Goal: Task Accomplishment & Management: Manage account settings

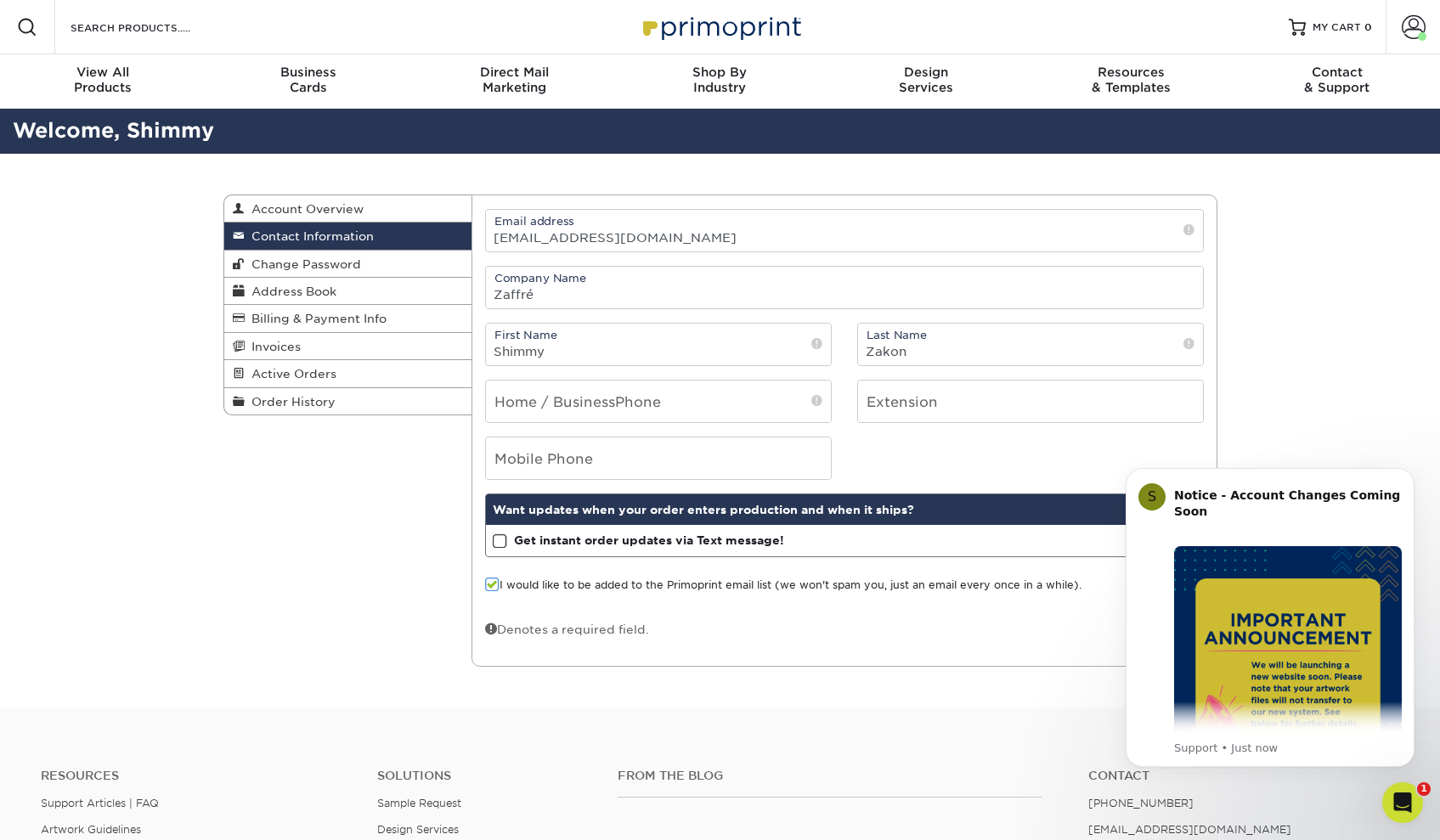
click at [944, 610] on form "Email address [EMAIL_ADDRESS][DOMAIN_NAME] Company Name Zaffré First Name Shimm…" at bounding box center [844, 431] width 719 height 444
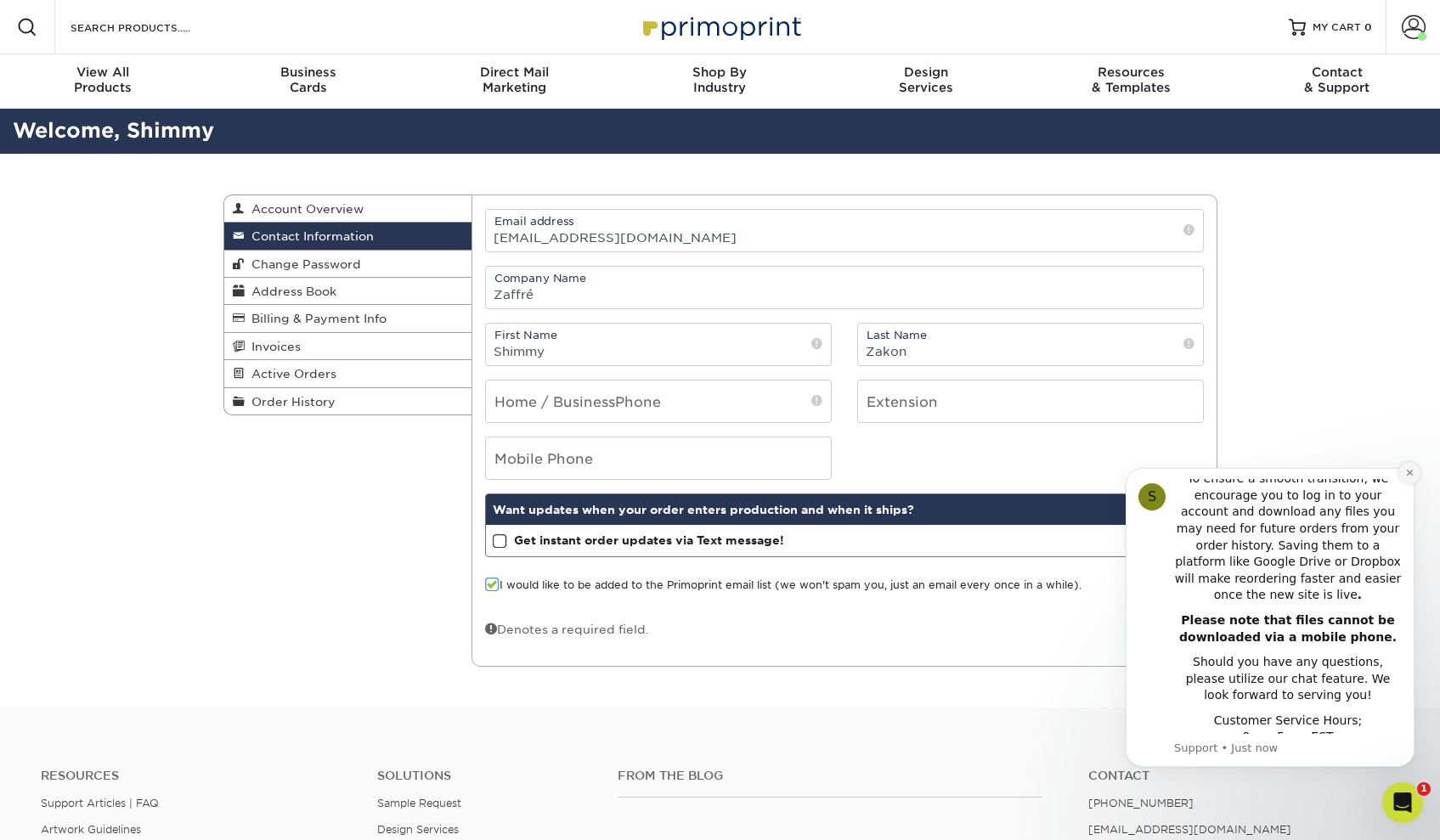
click at [1407, 475] on icon "Dismiss notification" at bounding box center [1409, 472] width 6 height 6
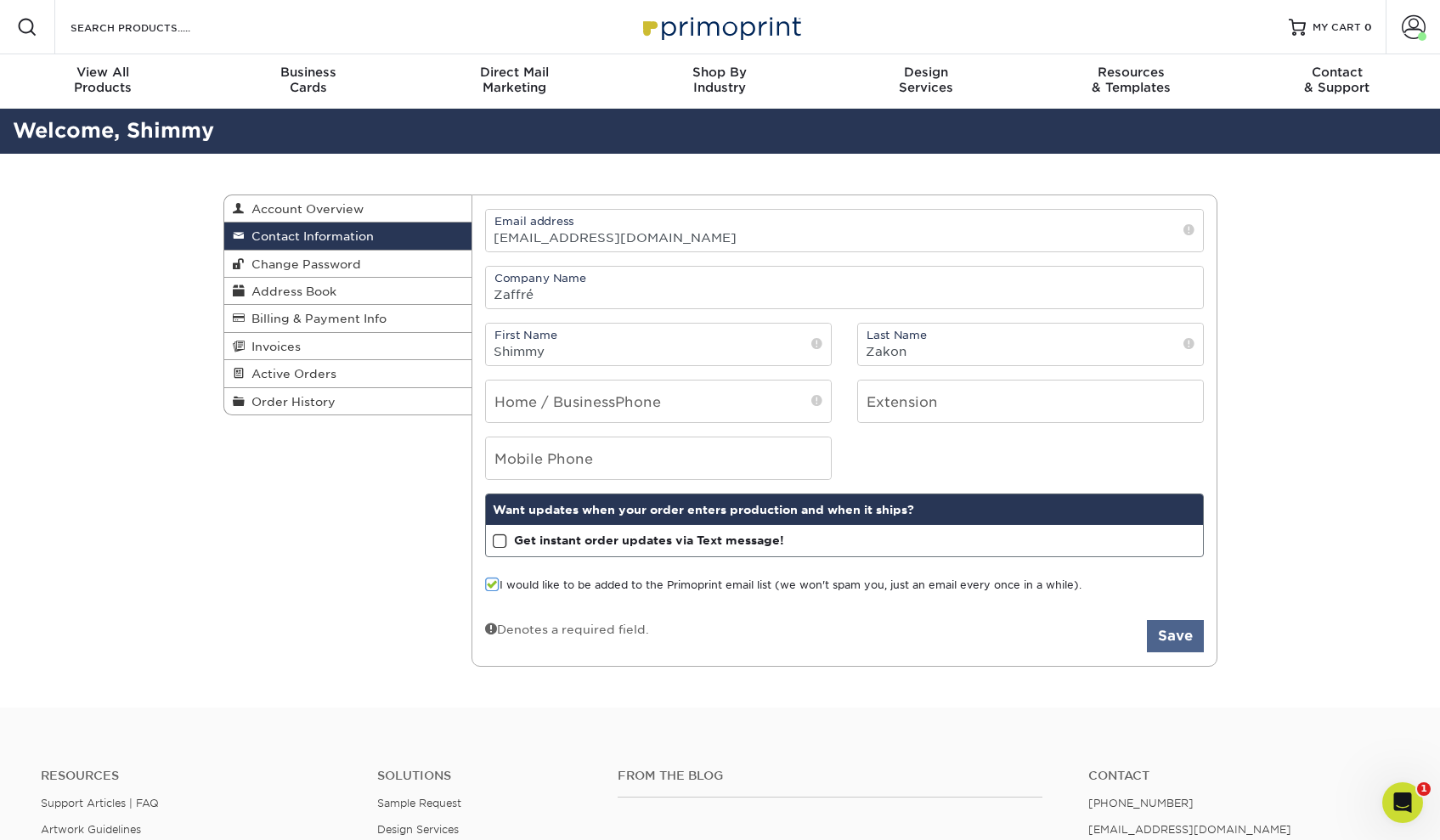
click at [1176, 641] on button "Save" at bounding box center [1175, 636] width 57 height 32
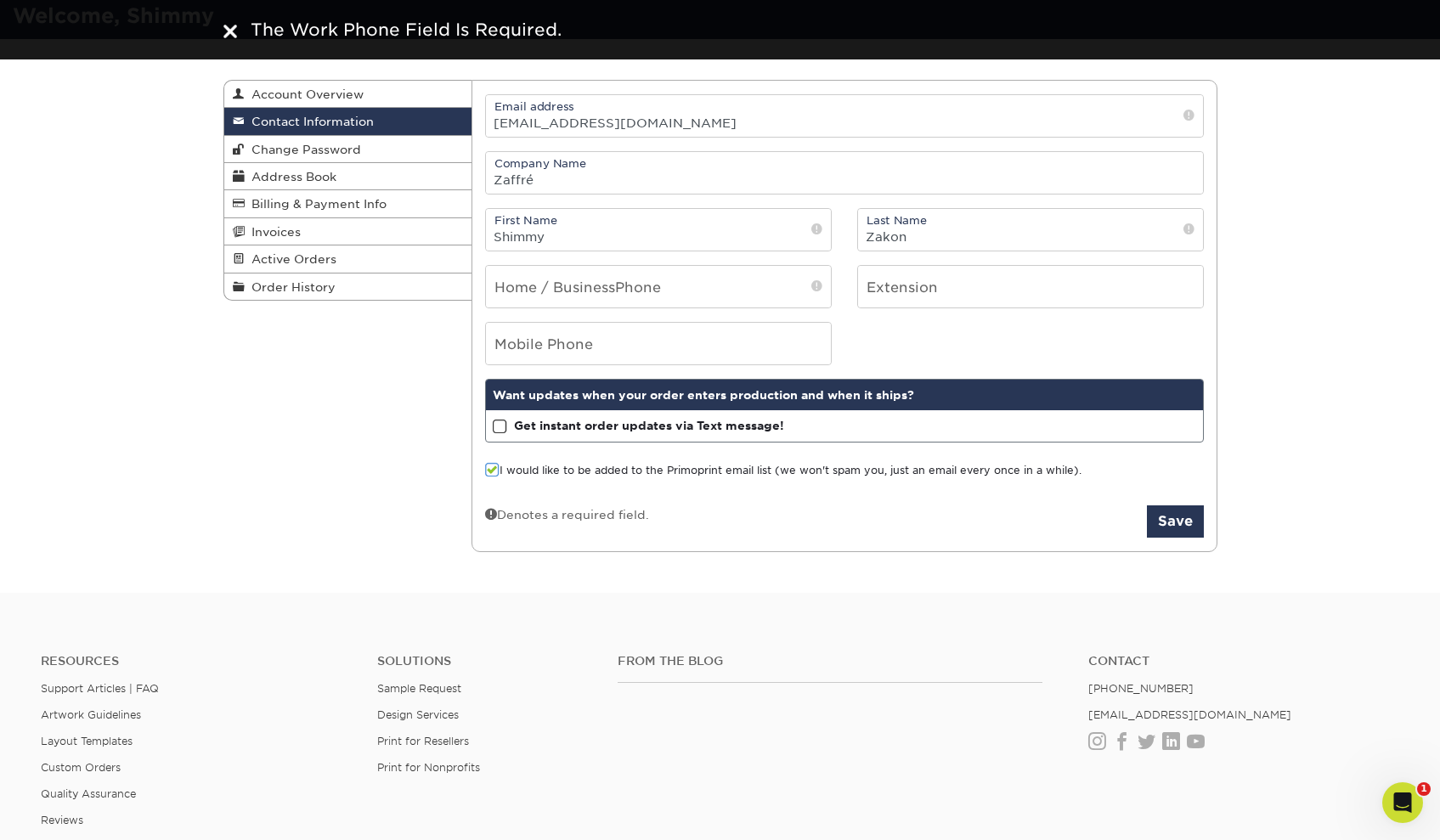
scroll to position [111, 0]
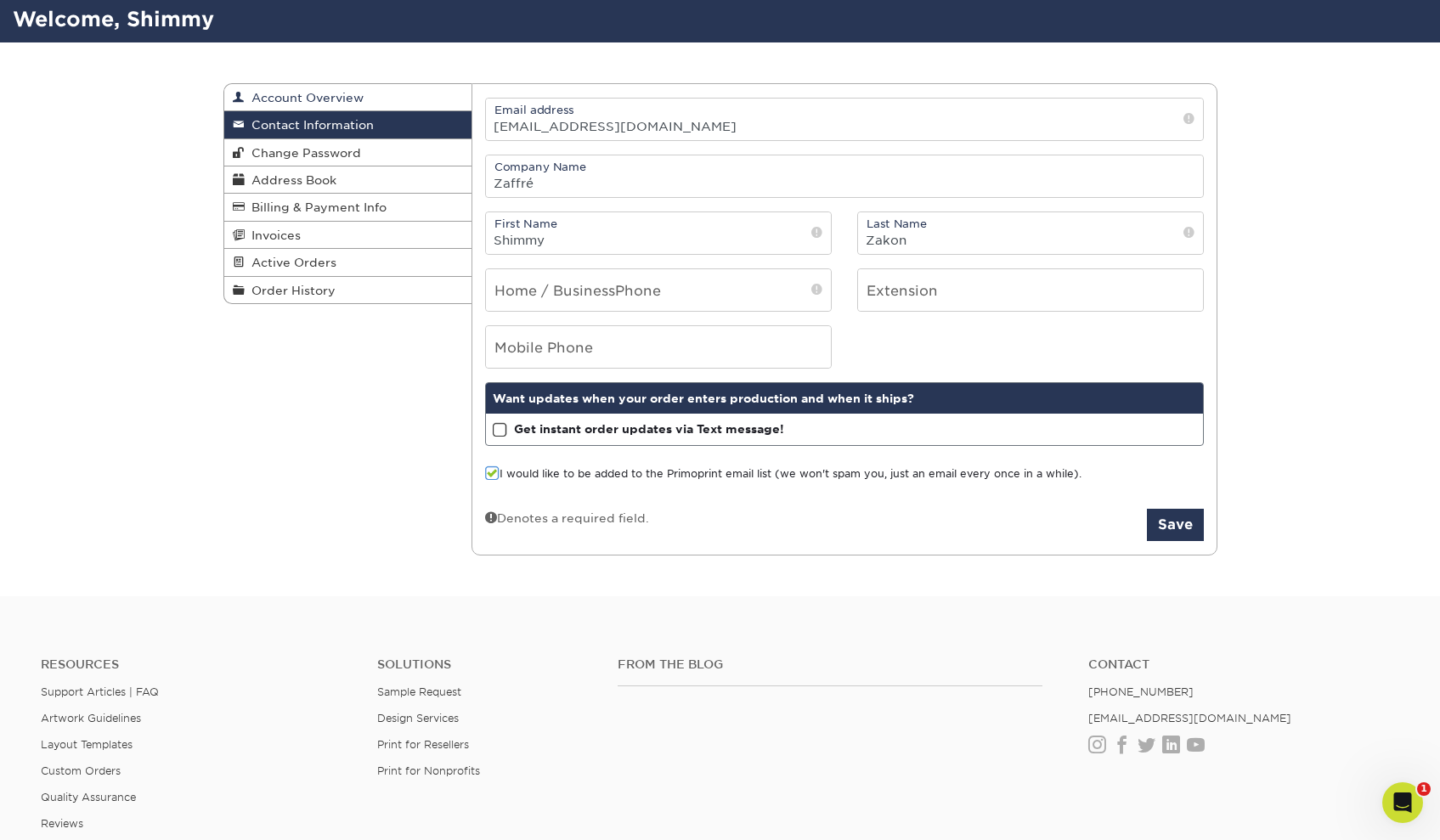
click at [338, 94] on span "Account Overview" at bounding box center [304, 98] width 119 height 14
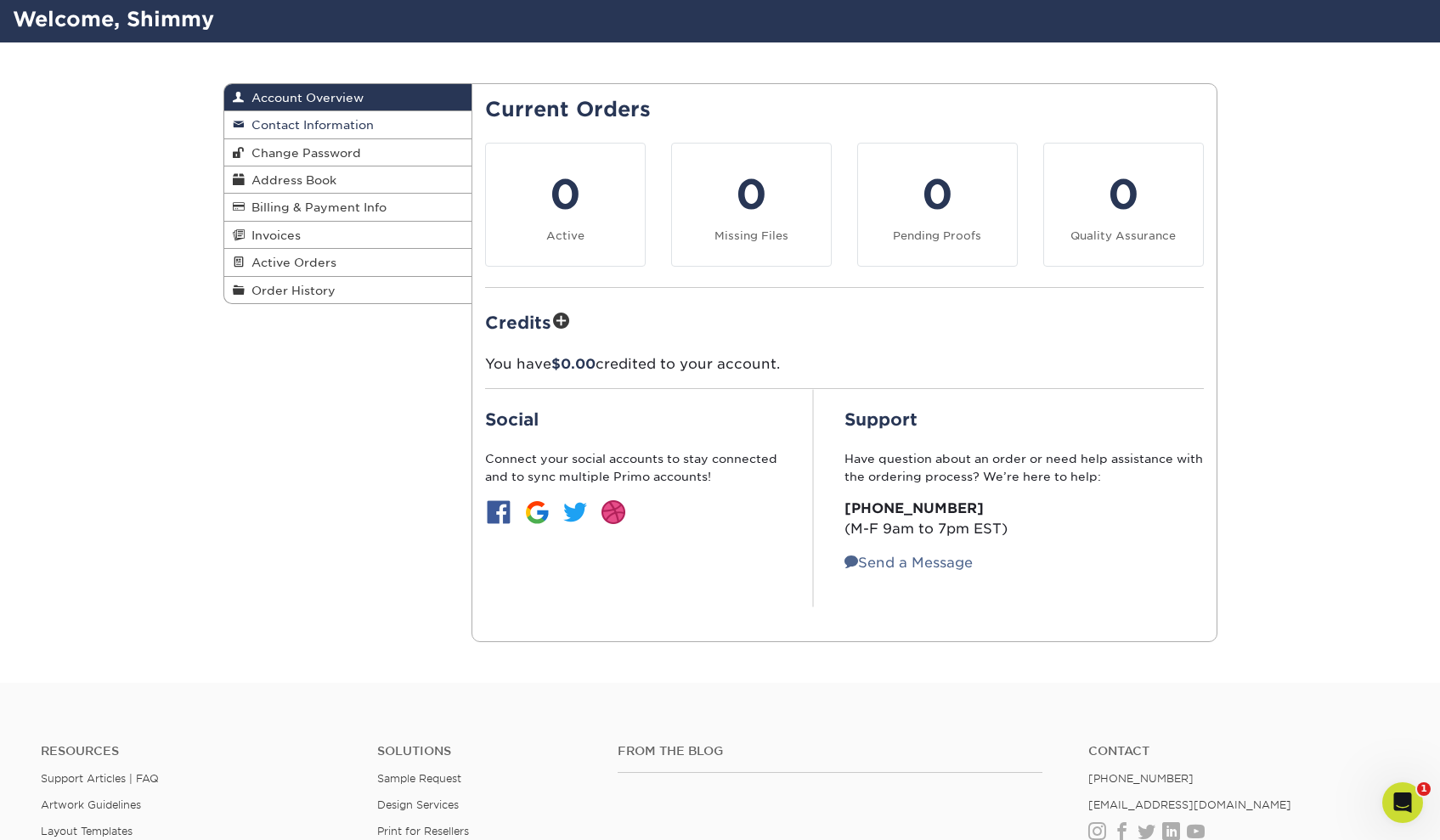
click at [329, 124] on span "Contact Information" at bounding box center [309, 125] width 129 height 14
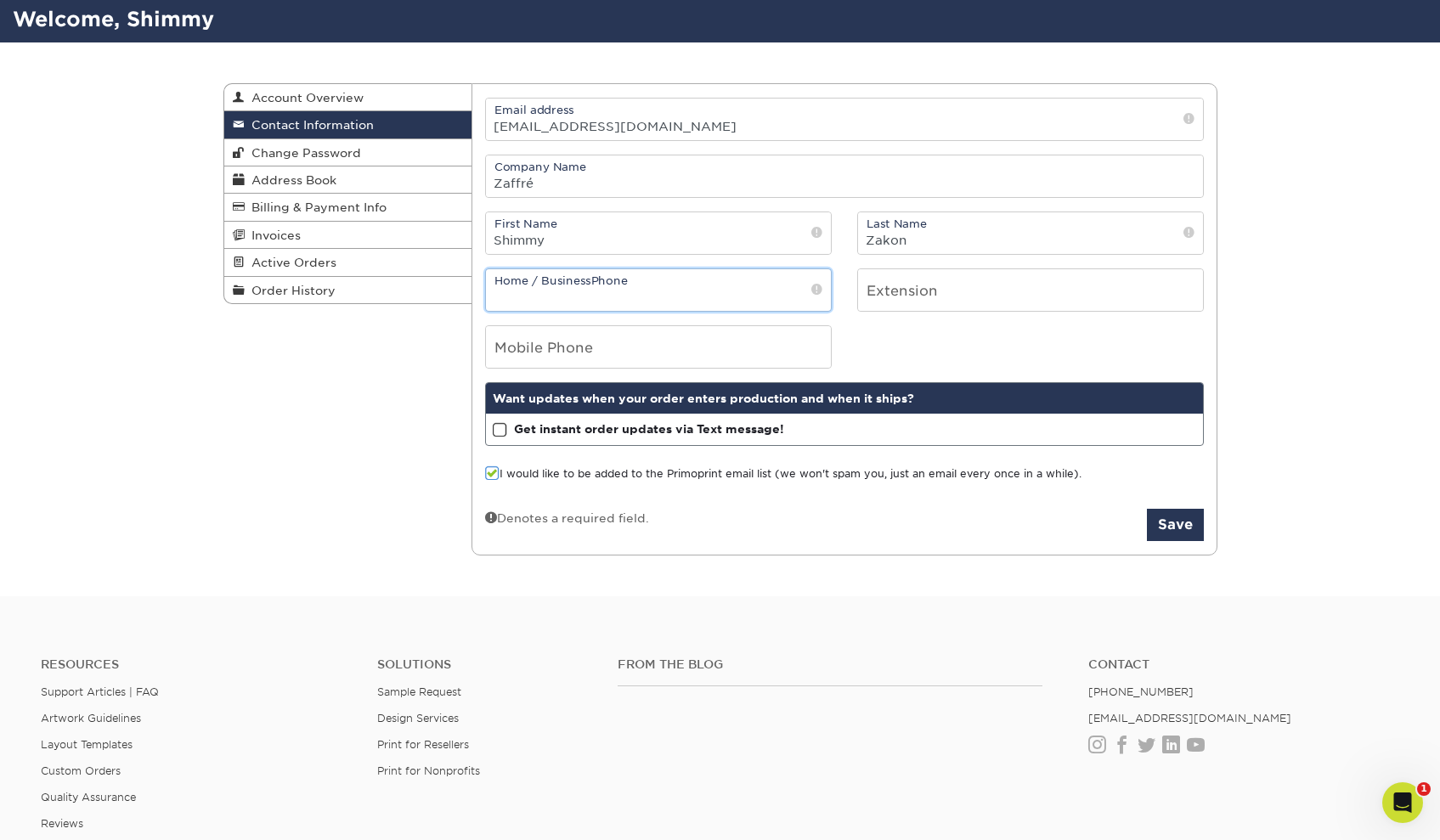
click at [787, 292] on input "tel" at bounding box center [658, 289] width 344 height 42
click at [1170, 527] on button "Save" at bounding box center [1175, 524] width 57 height 32
click at [691, 284] on input "tel" at bounding box center [658, 289] width 344 height 42
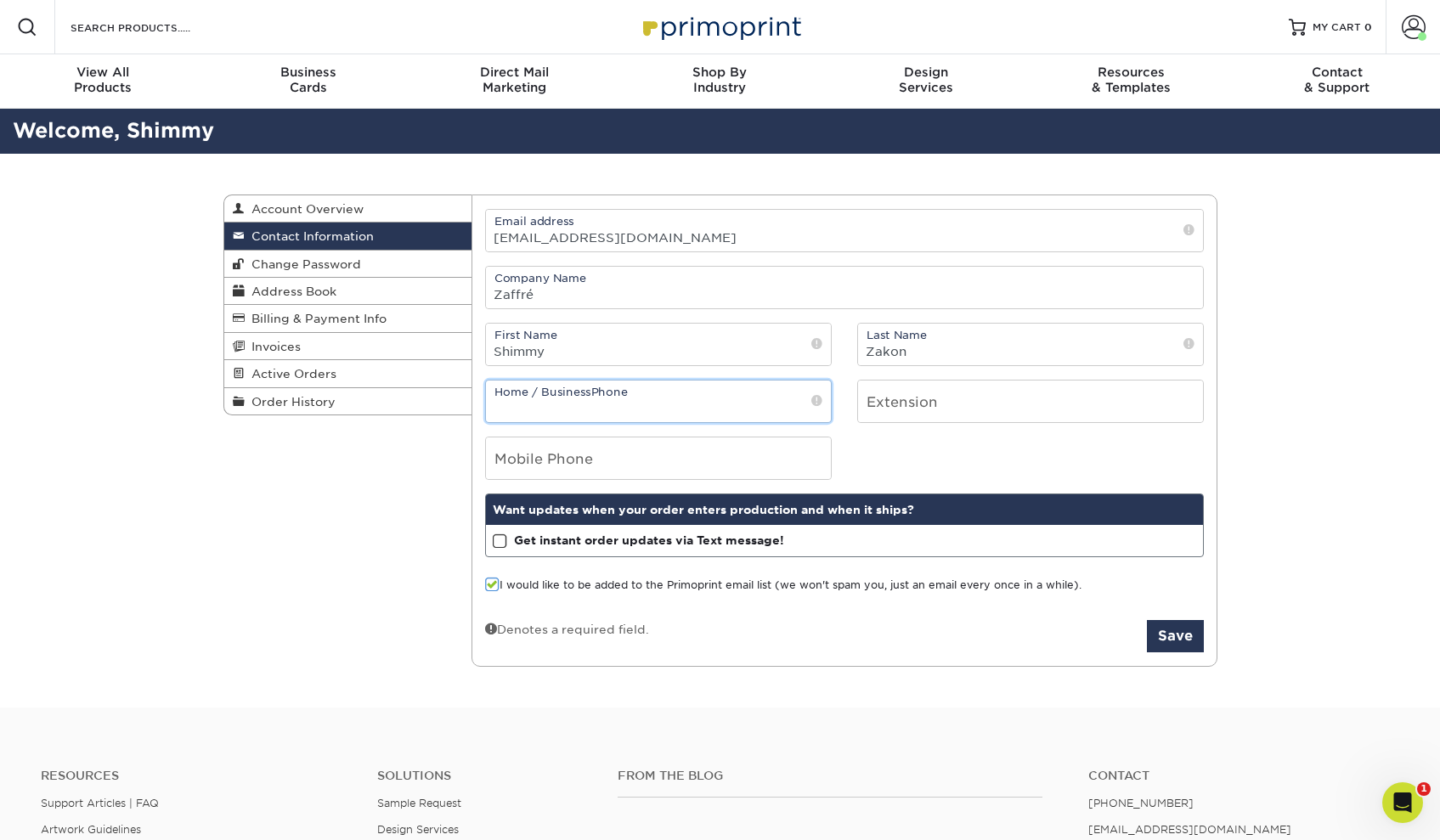
click at [563, 402] on input "tel" at bounding box center [658, 401] width 344 height 42
drag, startPoint x: 618, startPoint y: 413, endPoint x: 474, endPoint y: 410, distance: 144.0
click at [474, 410] on div "Home / Business Phone 8459254503" at bounding box center [658, 401] width 372 height 43
type input "8459254503"
click at [1050, 416] on input "number" at bounding box center [1030, 401] width 344 height 42
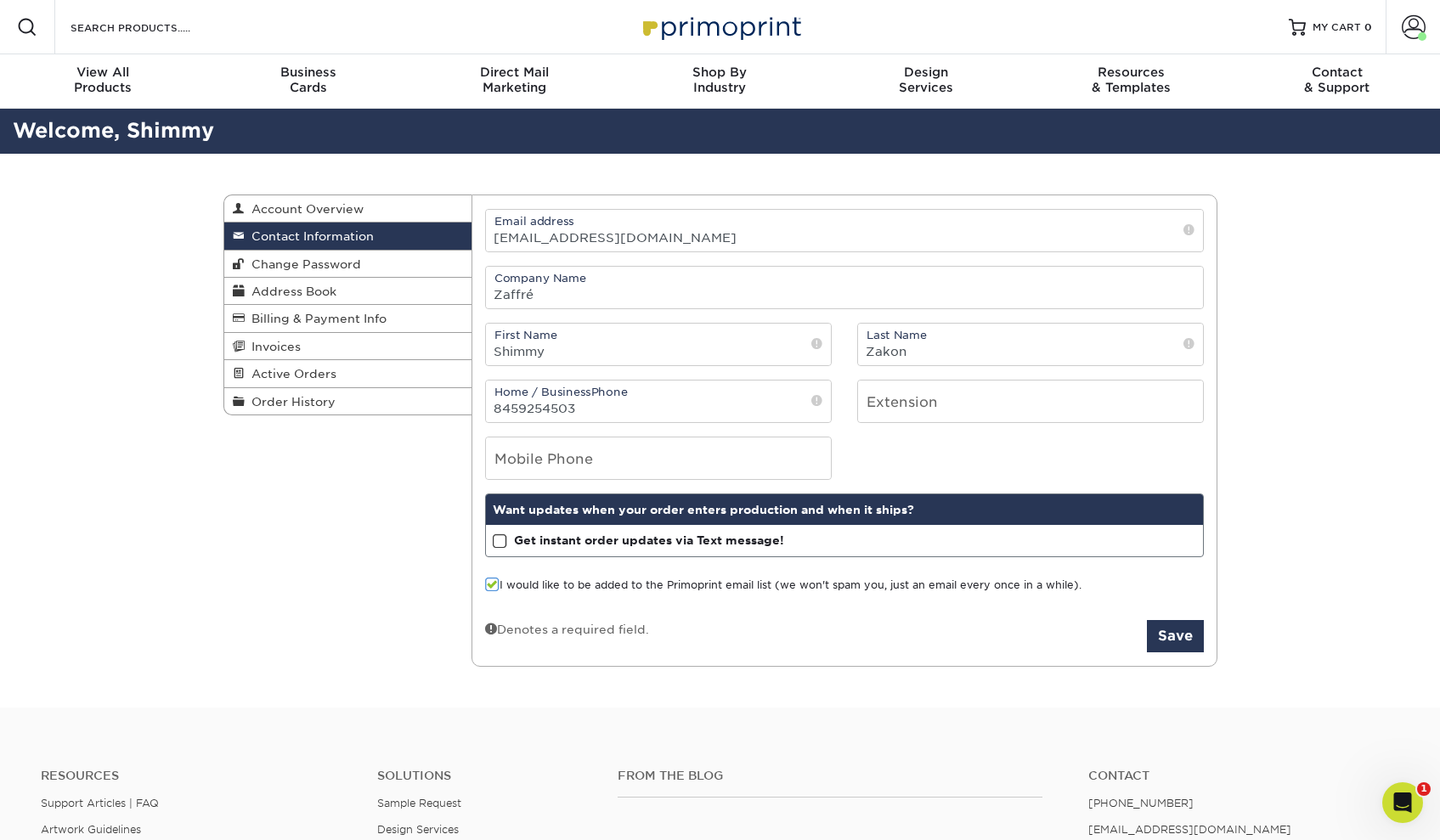
click at [1038, 472] on div "Mobile Phone" at bounding box center [844, 458] width 744 height 43
click at [1170, 635] on button "Save" at bounding box center [1175, 636] width 57 height 32
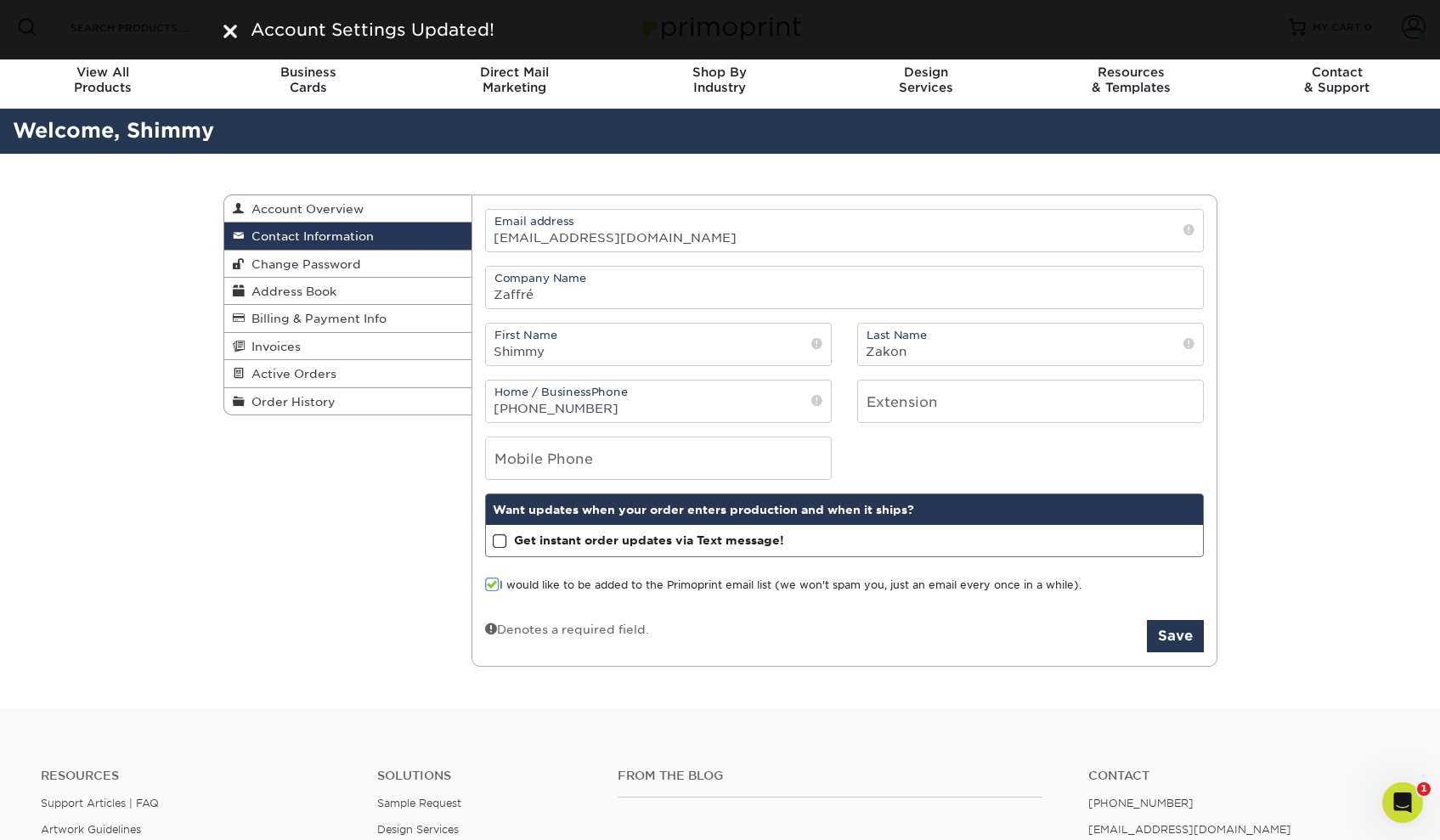
click at [815, 403] on span at bounding box center [816, 400] width 11 height 17
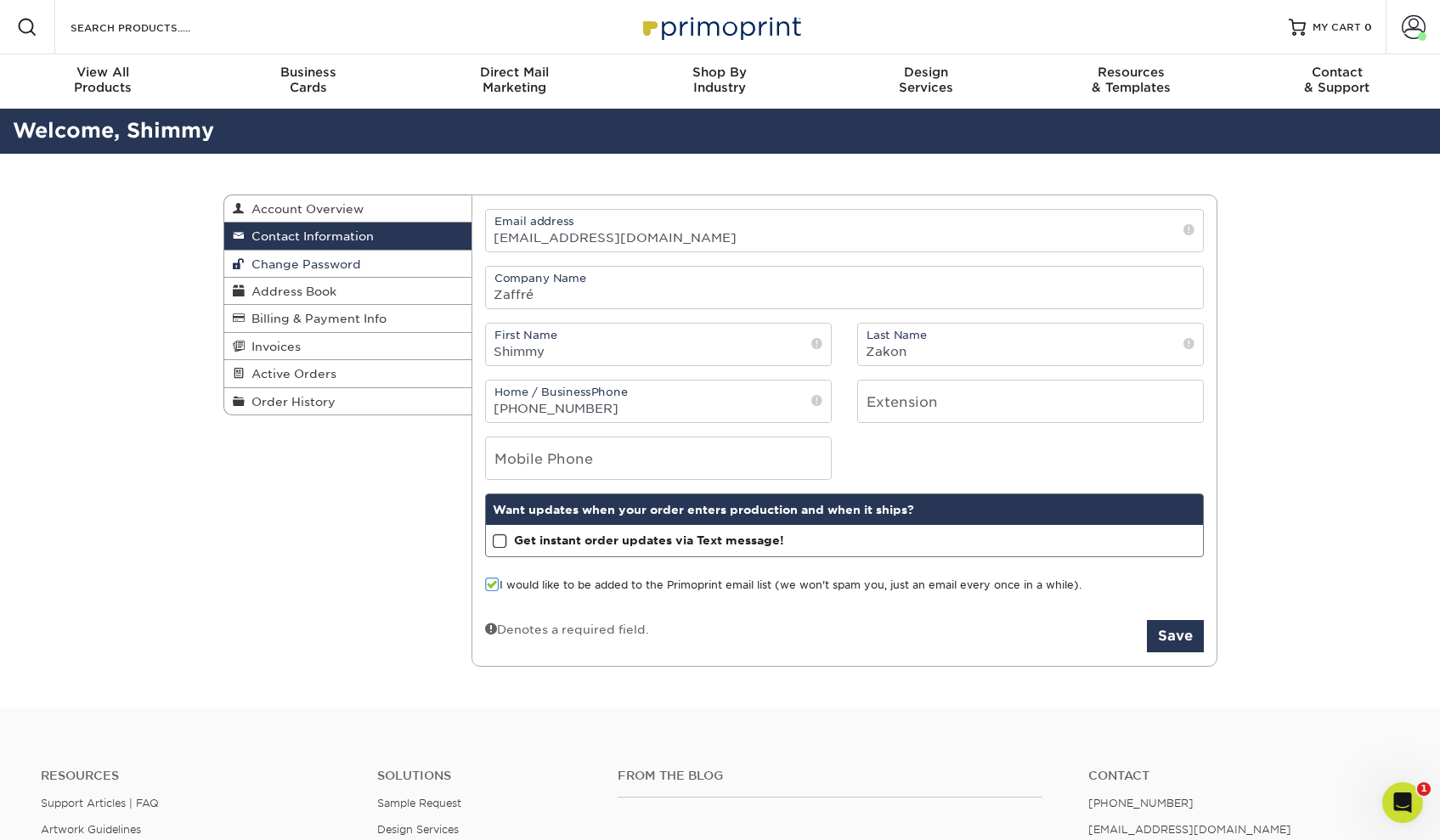
click at [344, 258] on span "Change Password" at bounding box center [302, 264] width 116 height 14
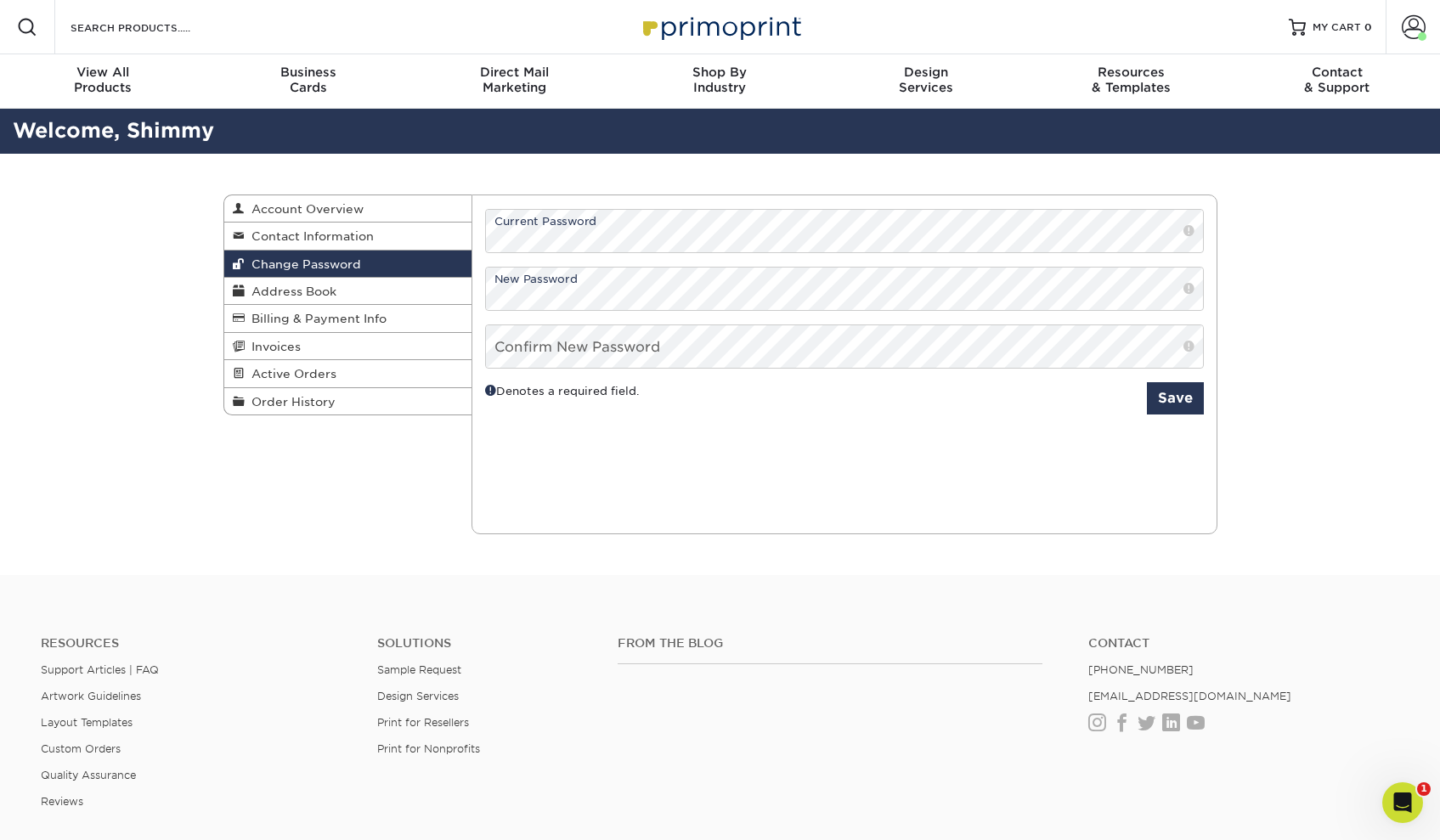
click at [856, 476] on div "Current Orders 0 Active 0 Missing Files" at bounding box center [844, 364] width 745 height 339
click at [323, 293] on span "Address Book" at bounding box center [291, 291] width 92 height 14
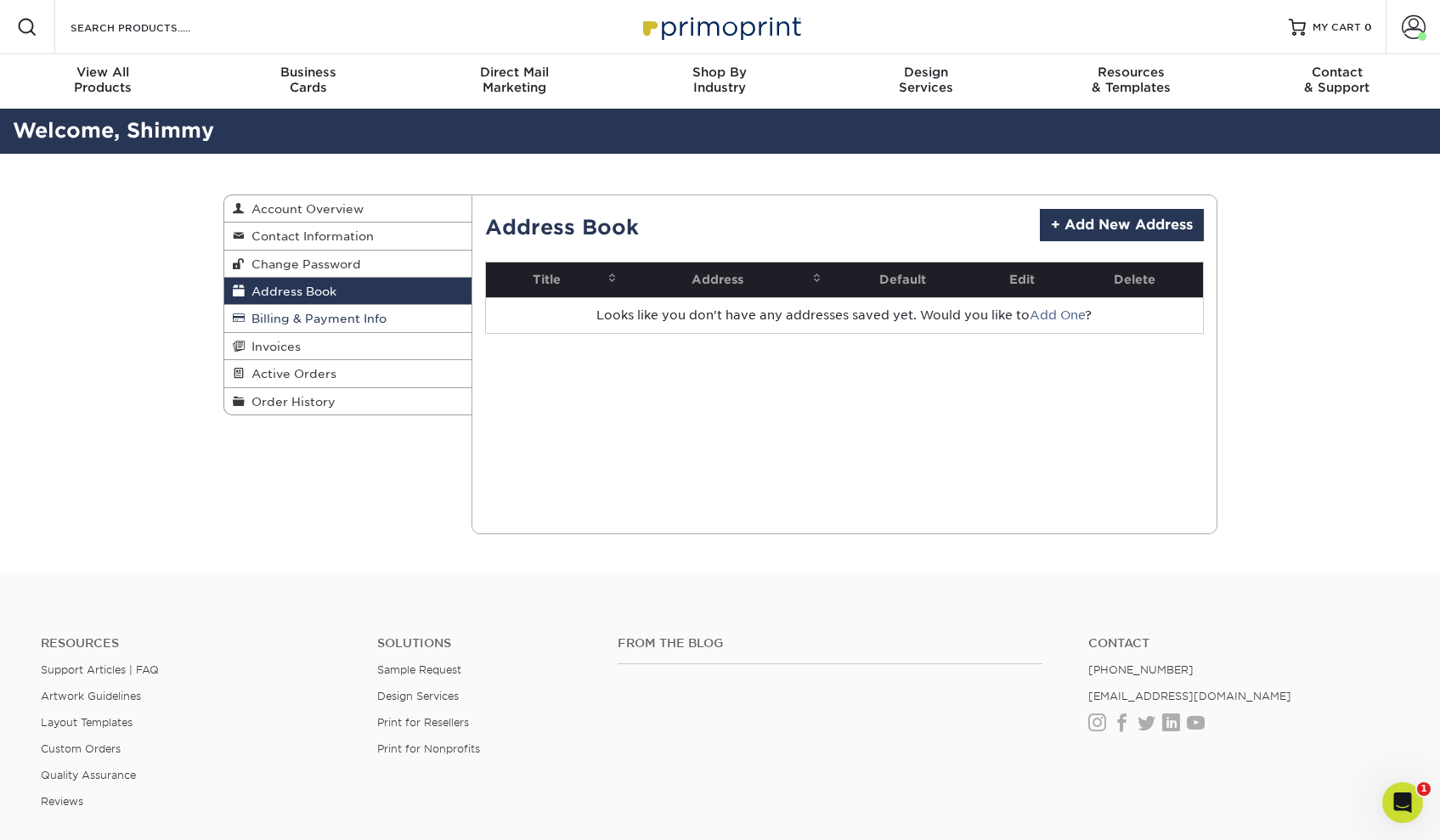
click at [325, 313] on span "Billing & Payment Info" at bounding box center [315, 319] width 142 height 14
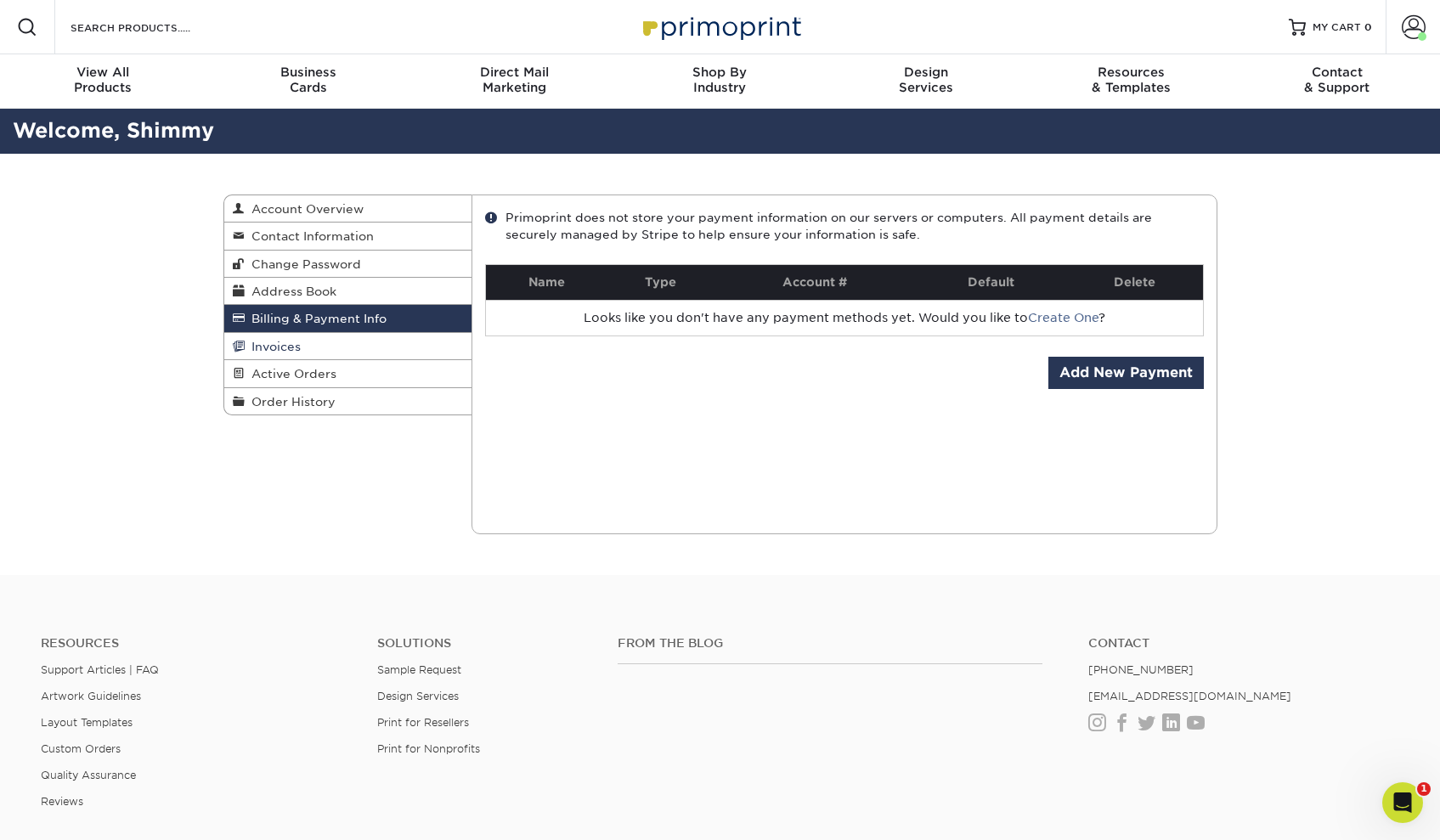
click at [328, 336] on link "Invoices" at bounding box center [348, 346] width 248 height 27
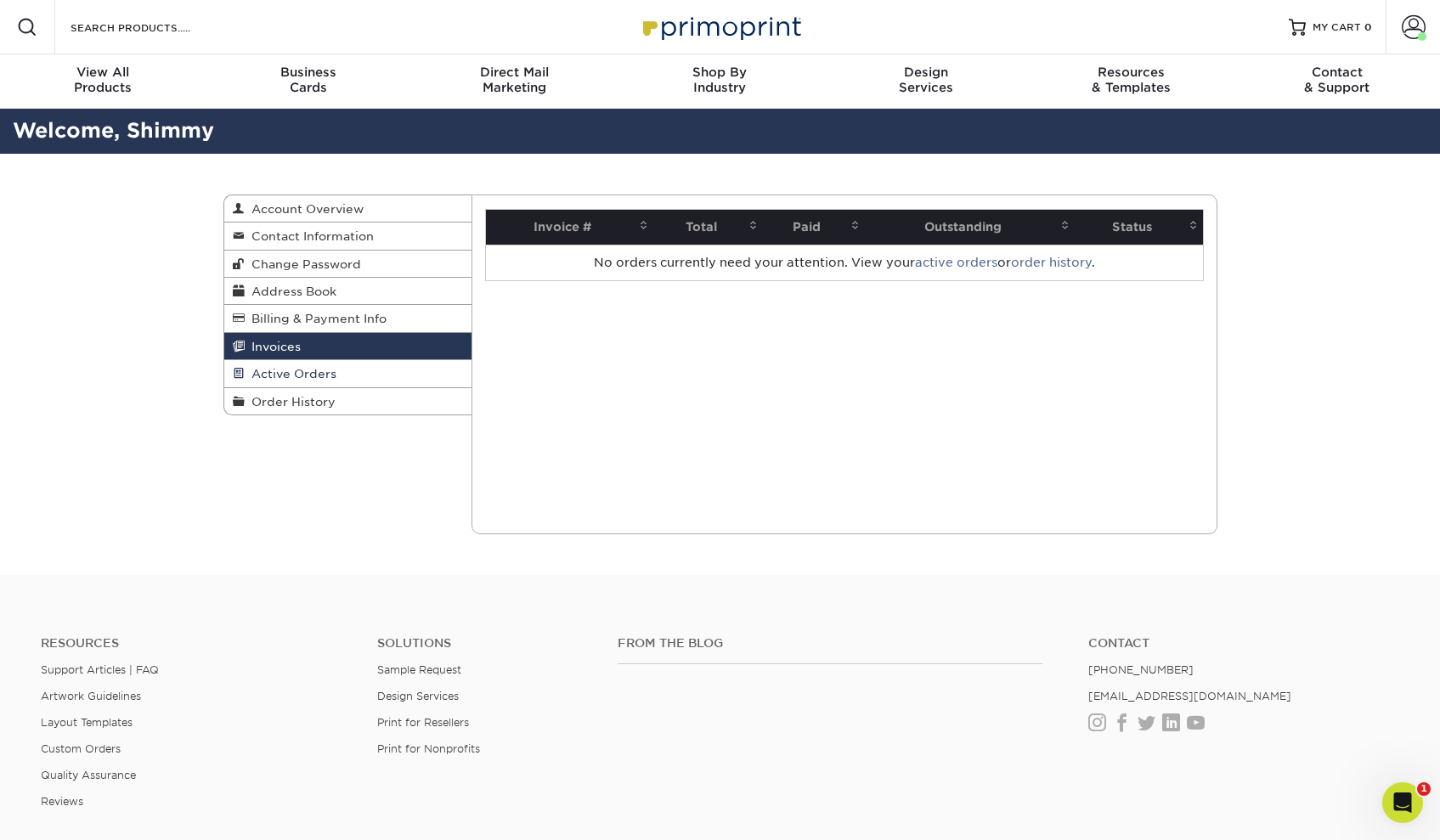
click at [338, 365] on link "Active Orders" at bounding box center [348, 374] width 248 height 27
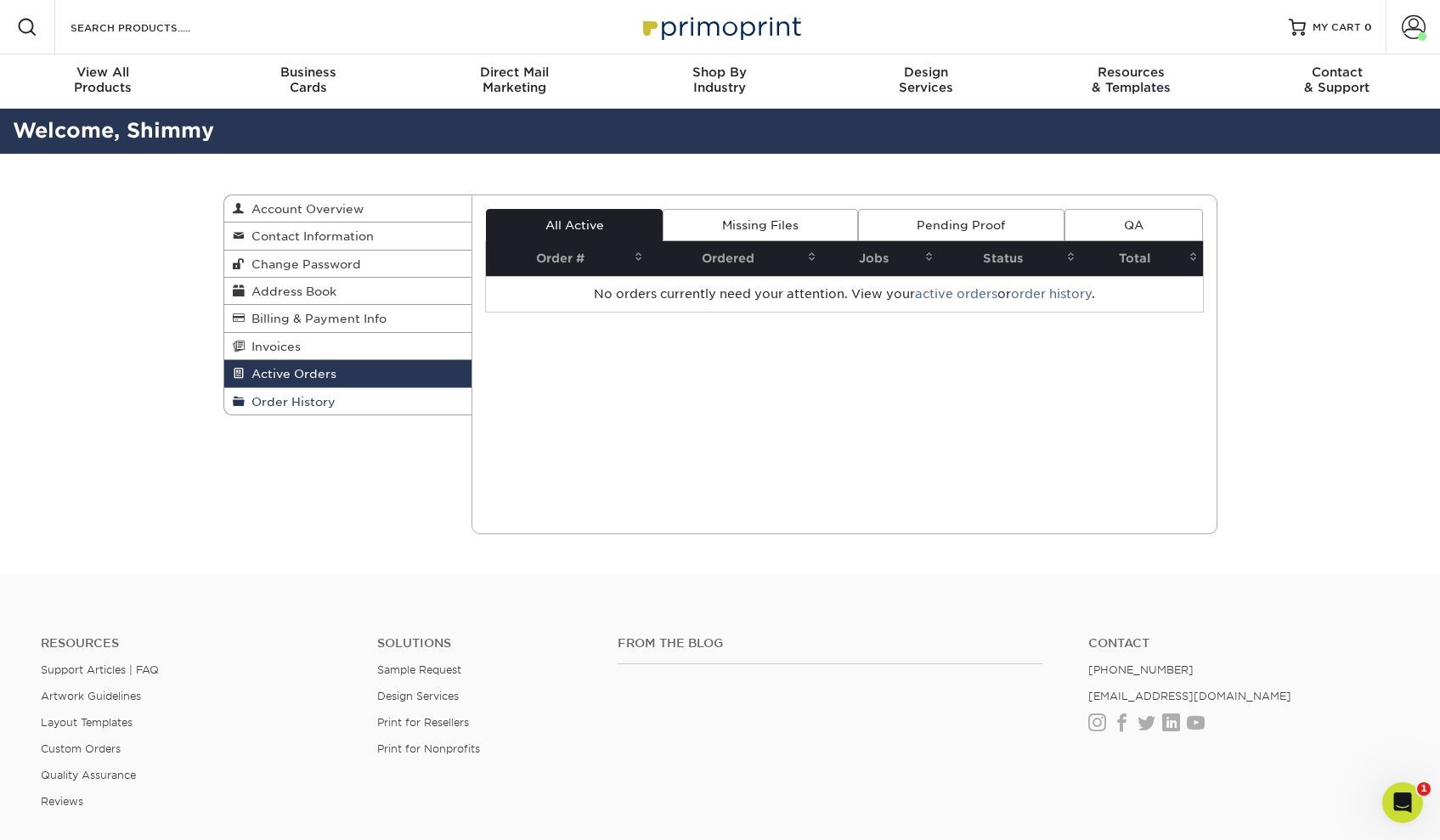
click at [339, 396] on link "Order History" at bounding box center [348, 401] width 248 height 26
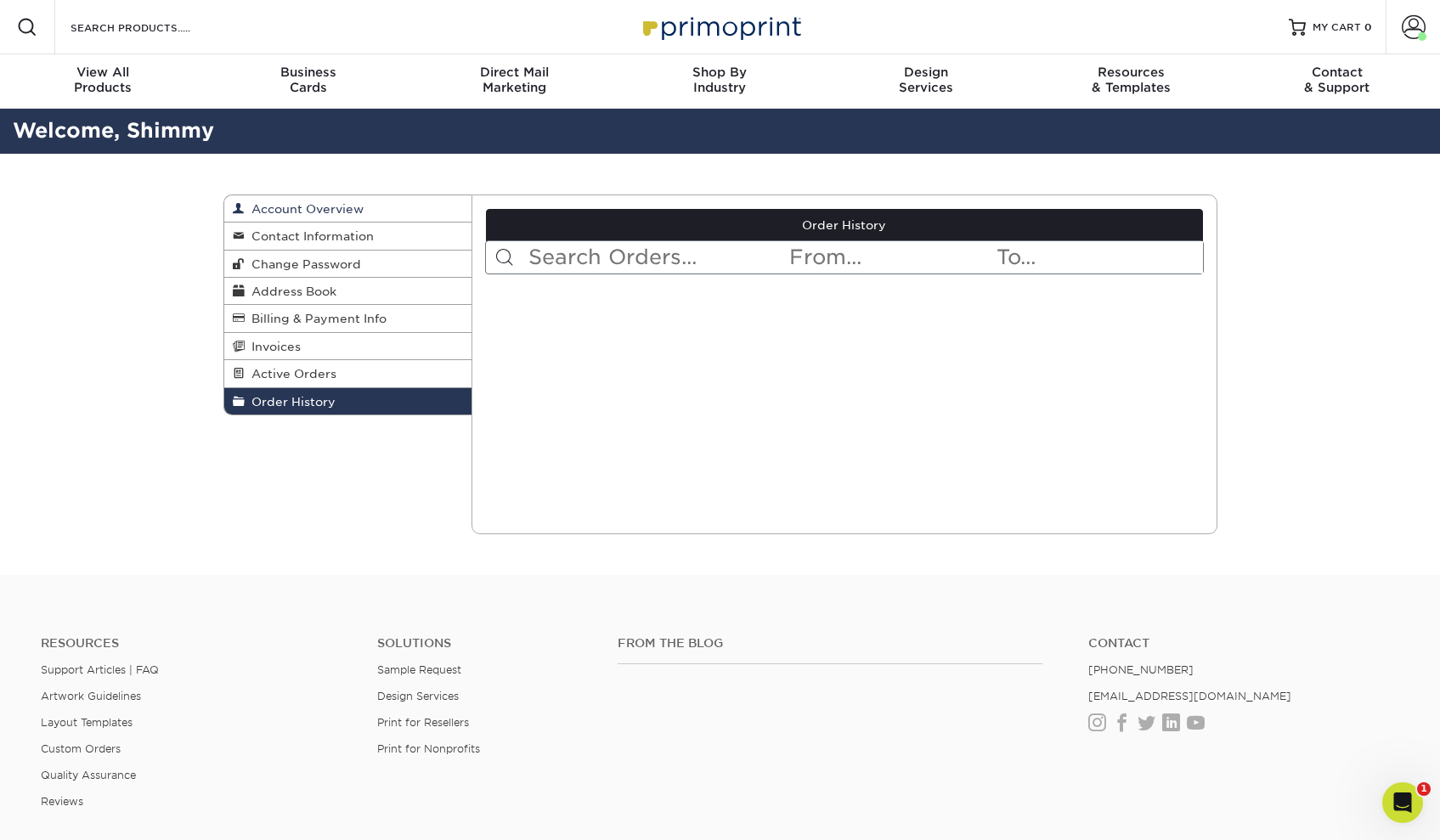
click at [275, 207] on span "Account Overview" at bounding box center [304, 209] width 119 height 14
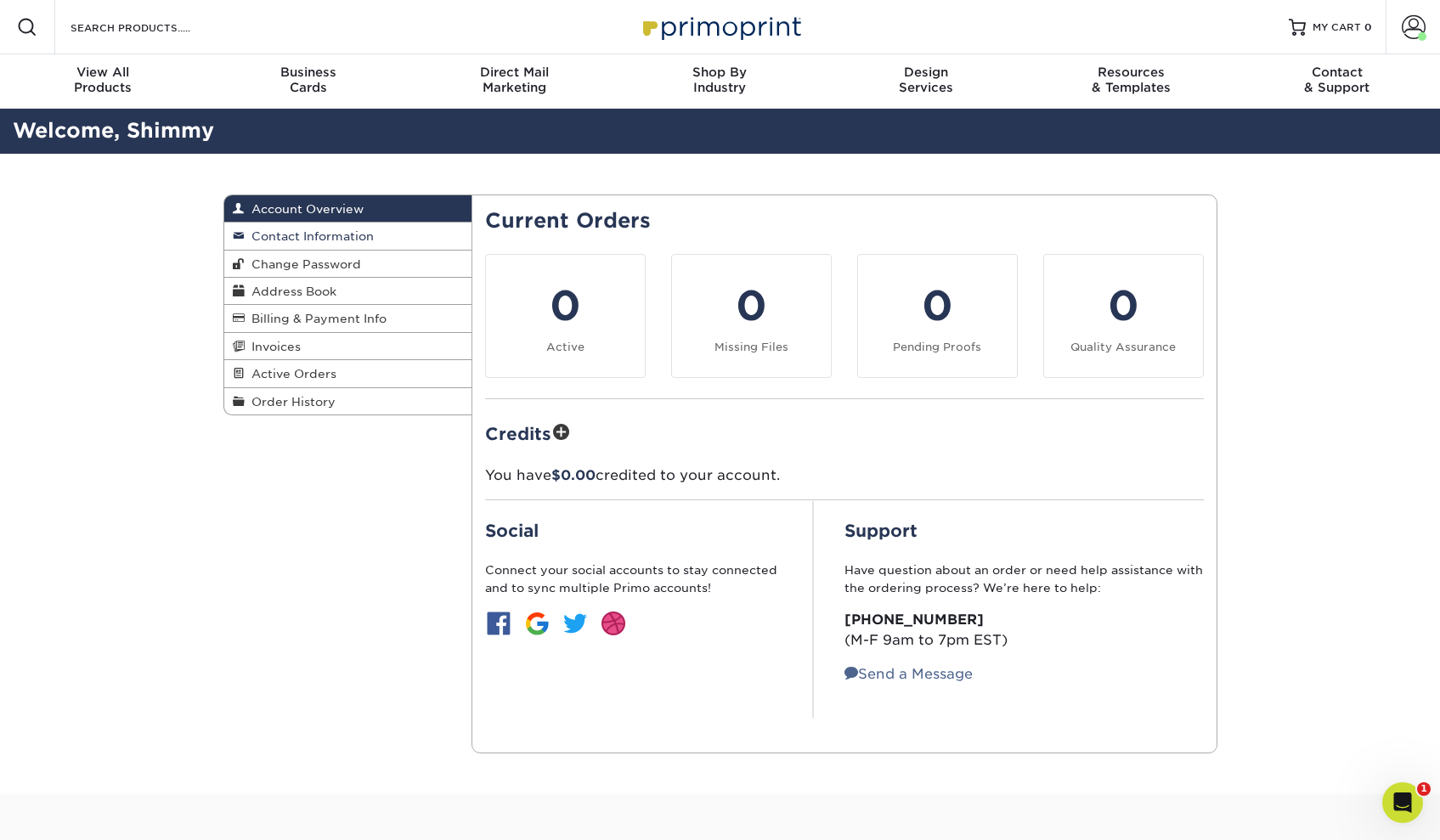
click at [332, 236] on span "Contact Information" at bounding box center [309, 236] width 129 height 14
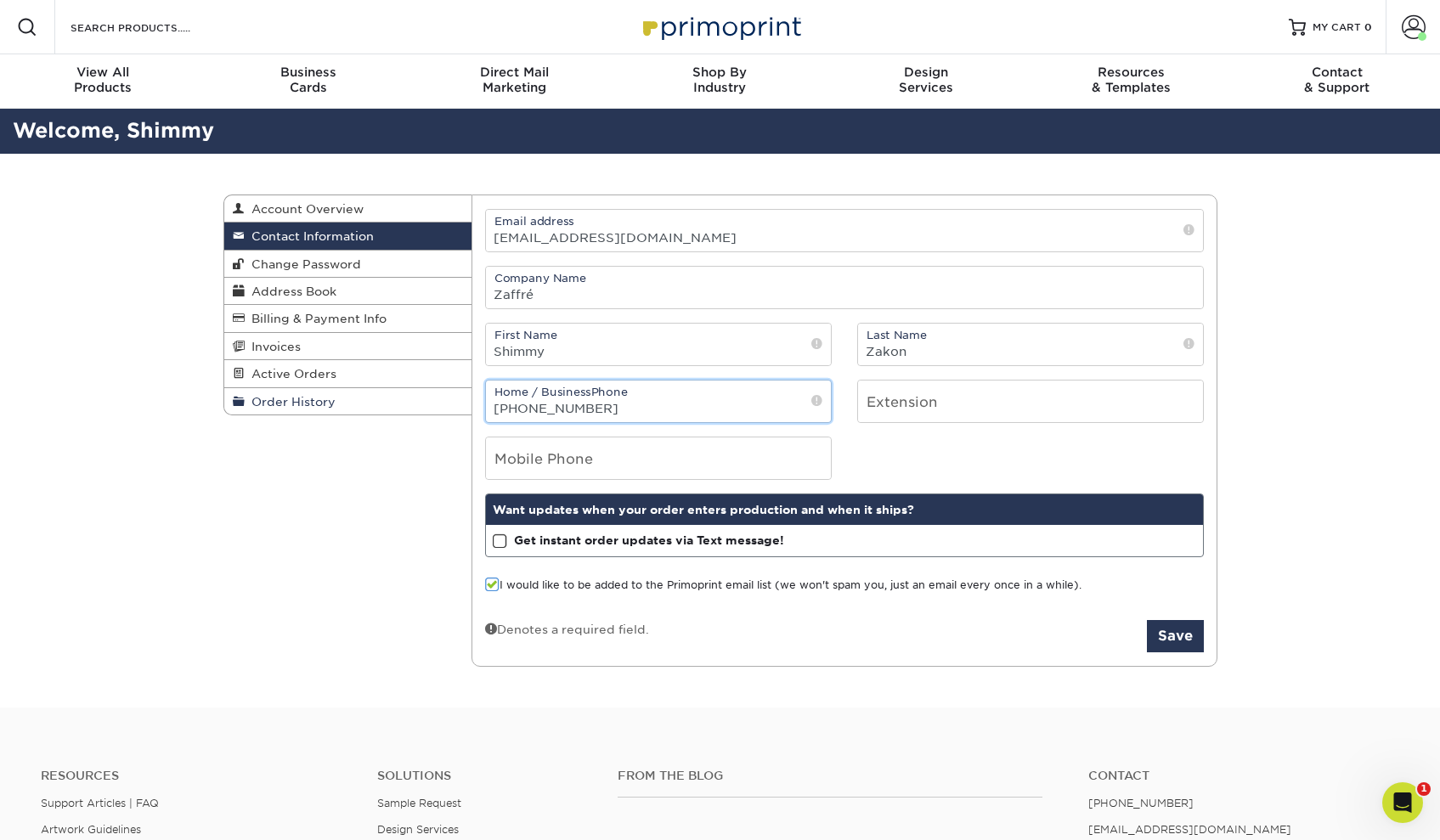
drag, startPoint x: 631, startPoint y: 404, endPoint x: 464, endPoint y: 407, distance: 167.0
click at [464, 195] on div "Contact Information Account Overview Contact Information Change Password Addres…" at bounding box center [720, 195] width 994 height 0
click at [1170, 638] on button "Save" at bounding box center [1175, 636] width 57 height 32
